Goal: Task Accomplishment & Management: Manage account settings

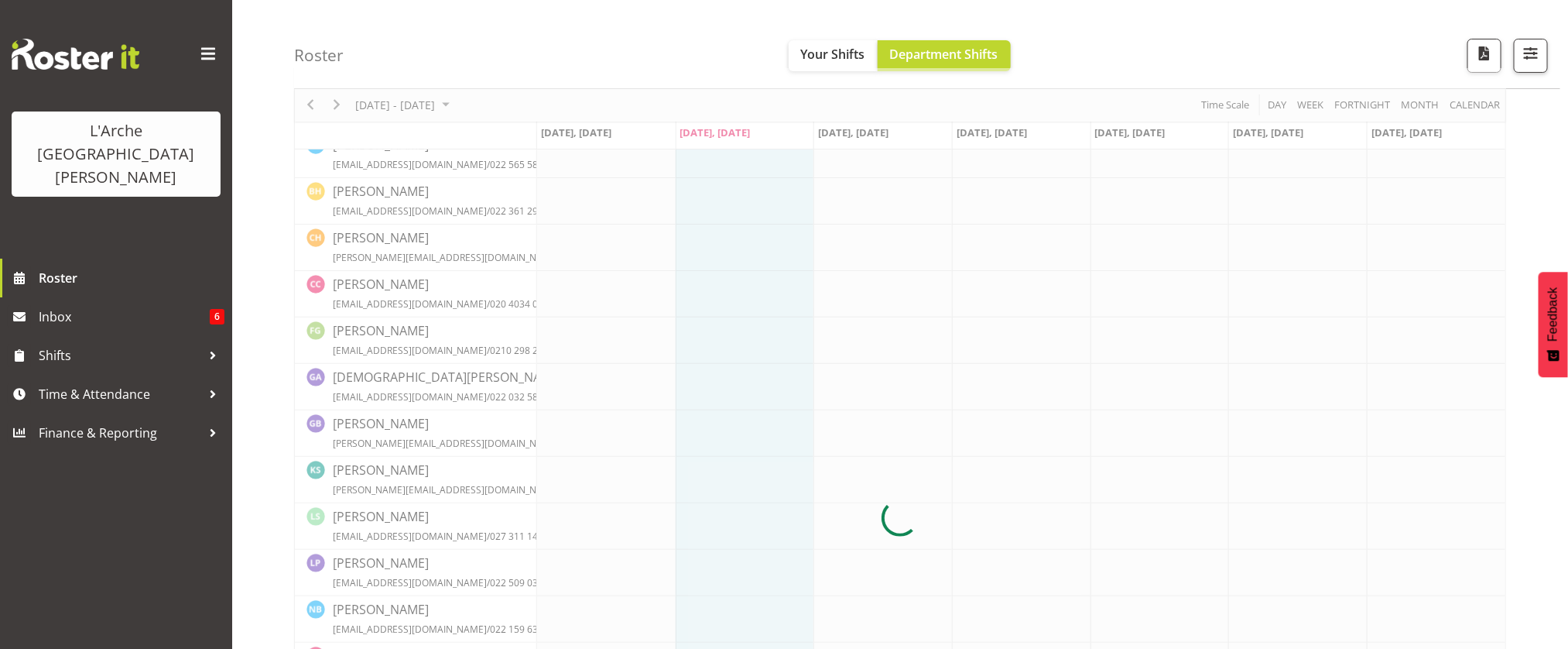
scroll to position [93, 0]
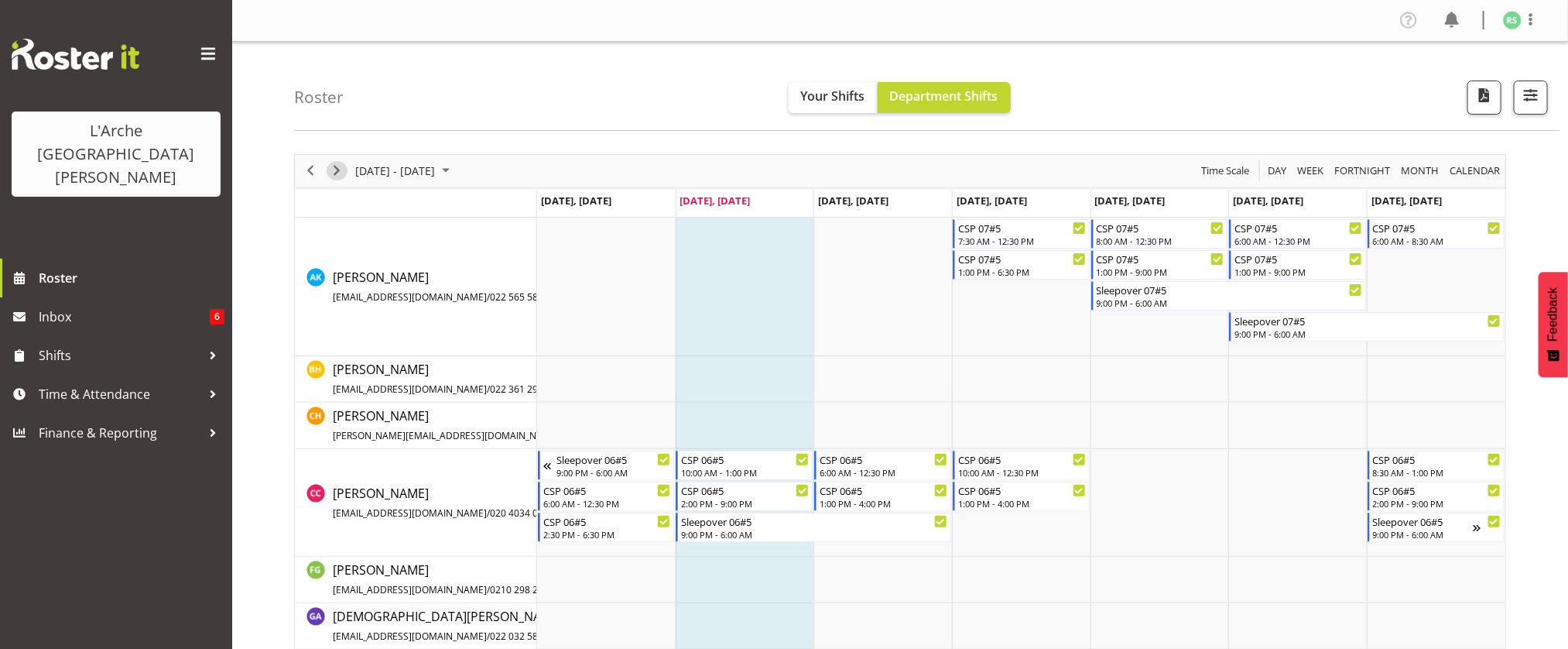
click at [337, 174] on span "Next" at bounding box center [336, 170] width 19 height 19
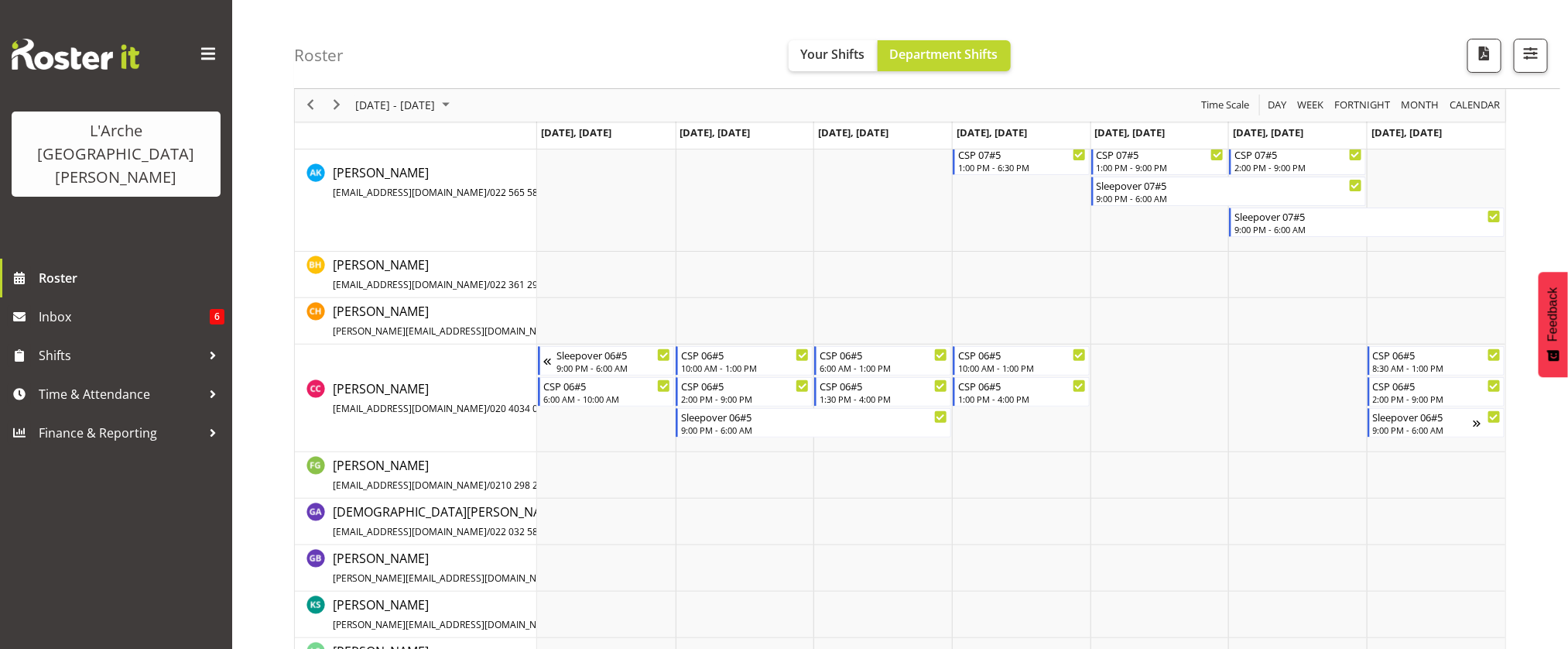
scroll to position [79, 0]
